Goal: Task Accomplishment & Management: Use online tool/utility

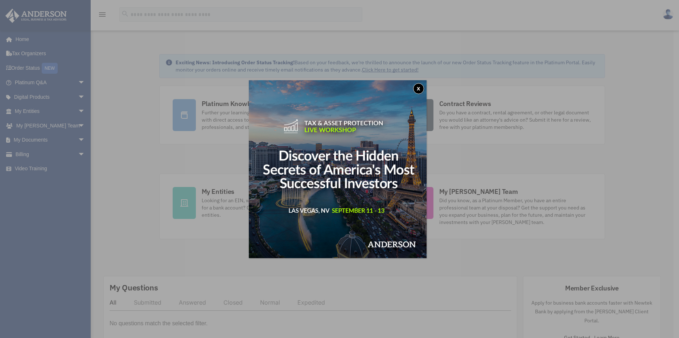
click at [419, 85] on button "x" at bounding box center [418, 88] width 11 height 11
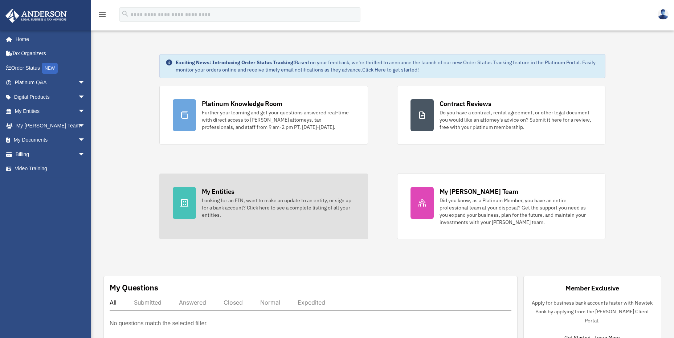
click at [222, 196] on div "My Entities" at bounding box center [218, 191] width 33 height 9
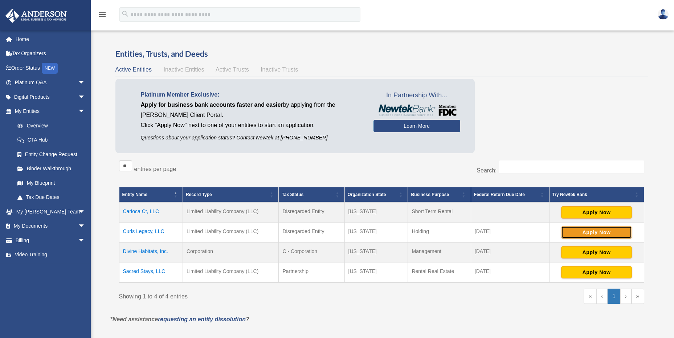
click at [590, 233] on button "Apply Now" at bounding box center [596, 232] width 71 height 12
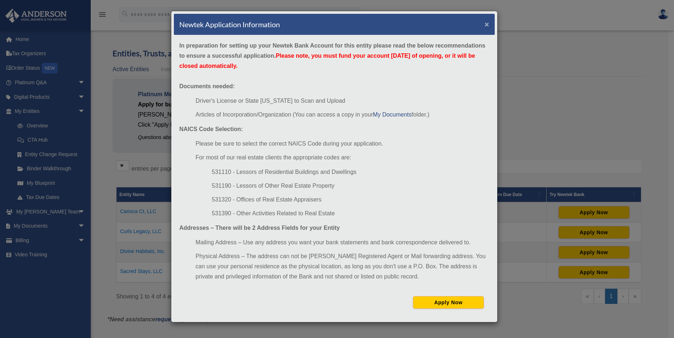
click at [484, 24] on button "×" at bounding box center [486, 24] width 5 height 8
